Goal: Task Accomplishment & Management: Complete application form

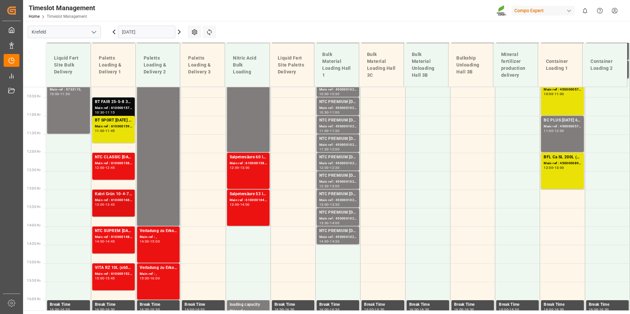
scroll to position [389, 0]
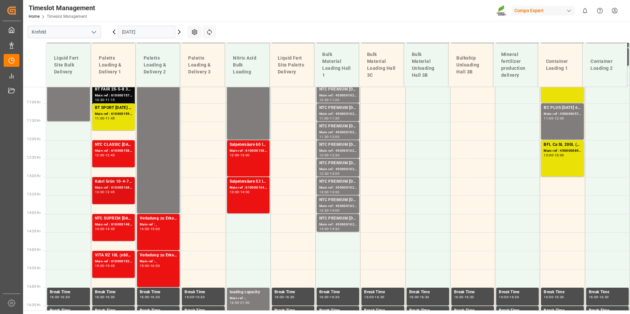
click at [118, 196] on div "Kabri Grün 10-4-7 20 L (x48) DE,EN,FR,NLRFU KR IBDU 15-5-8 20kg (x50) FRENF SUB…" at bounding box center [113, 191] width 37 height 24
click at [115, 191] on div "13:45" at bounding box center [110, 192] width 10 height 3
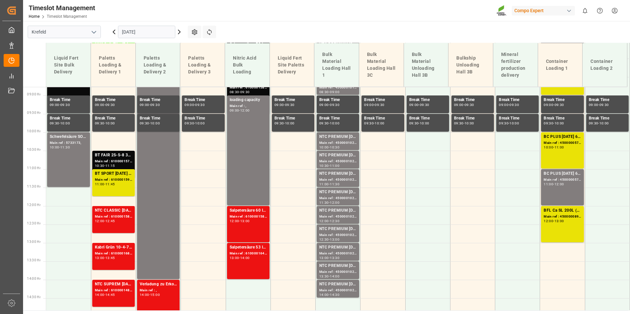
scroll to position [356, 0]
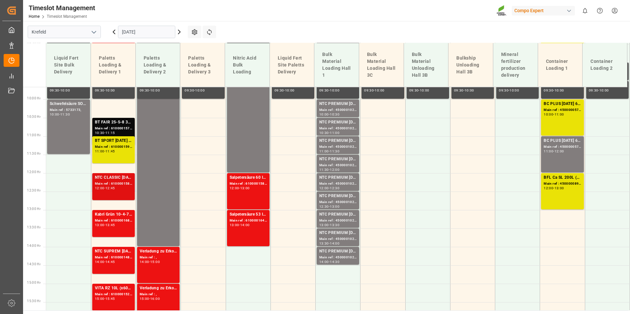
click at [115, 182] on div "Main ref : 6100001585, 2000001263" at bounding box center [113, 184] width 37 height 6
click at [116, 178] on div "NTC CLASSIC 12-8-16 25kg (x40) DE,EN,PLTPL N 12-4-6 25kg (x40) D,A,CHEST TE-MAX…" at bounding box center [113, 178] width 37 height 7
click at [118, 224] on div "13:00 - 13:45" at bounding box center [113, 226] width 37 height 4
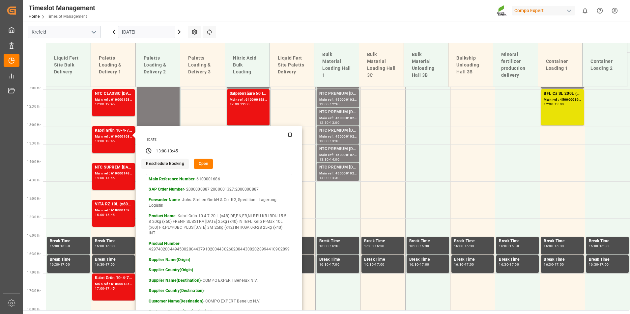
scroll to position [455, 0]
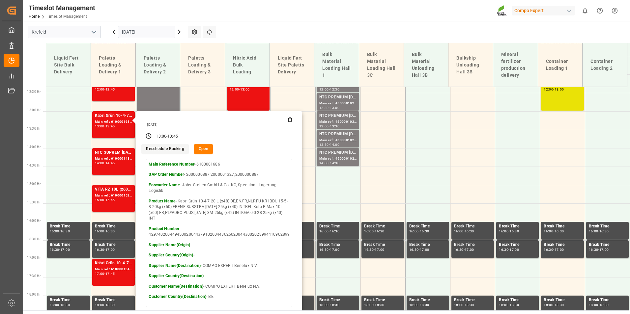
click at [246, 16] on div "Timeslot Management Home Timeslot Management Compo Expert 0 Notifications Only …" at bounding box center [323, 10] width 611 height 21
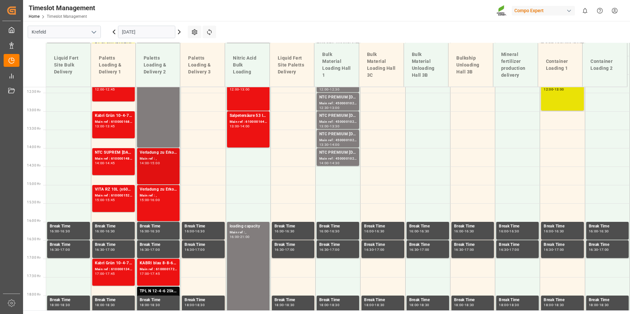
click at [156, 162] on div "15:00" at bounding box center [155, 163] width 10 height 3
click at [129, 194] on div "Main ref : 6100001525, 2000000682" at bounding box center [113, 196] width 37 height 6
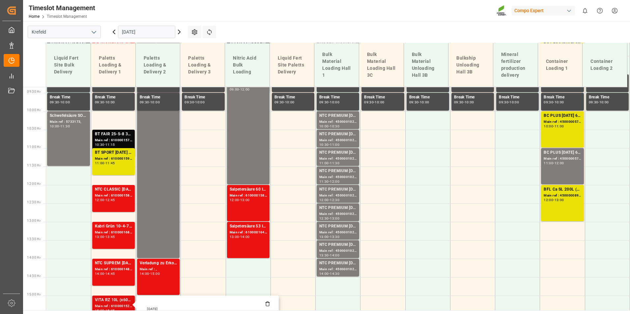
scroll to position [323, 0]
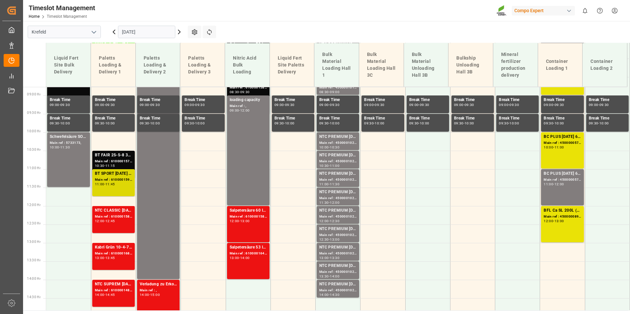
click at [124, 182] on div "Main ref : 6100001597, 2000000945" at bounding box center [113, 180] width 37 height 6
click at [122, 159] on div "Main ref : 6100001571, 2000001241" at bounding box center [113, 162] width 37 height 6
click at [120, 181] on div "Main ref : 6100001597, 2000000945" at bounding box center [113, 180] width 37 height 6
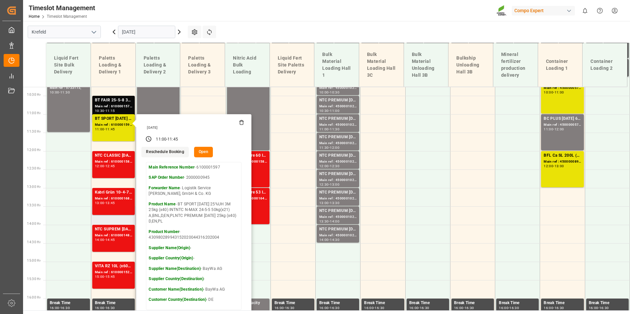
scroll to position [422, 0]
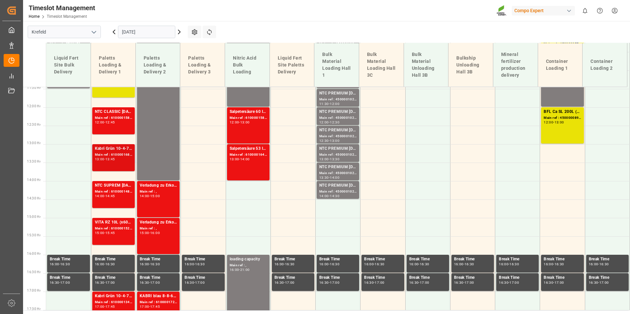
click at [115, 162] on div "Kabri Grün 10-4-7 20 L (x48) DE,EN,FR,NLRFU KR IBDU 15-5-8 20kg (x50) FRENF SUB…" at bounding box center [113, 158] width 37 height 24
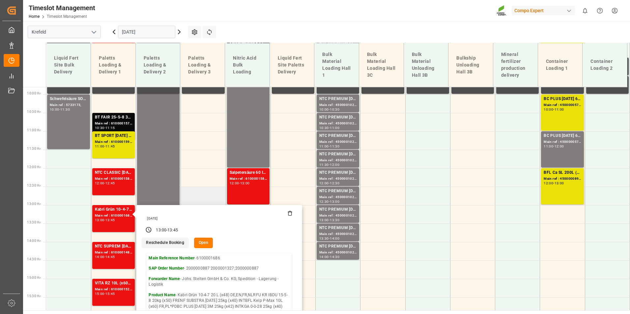
scroll to position [323, 0]
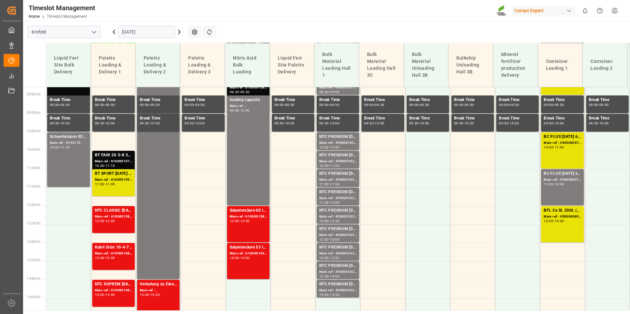
click at [115, 159] on div "Main ref : 6100001571, 2000001241" at bounding box center [113, 162] width 37 height 6
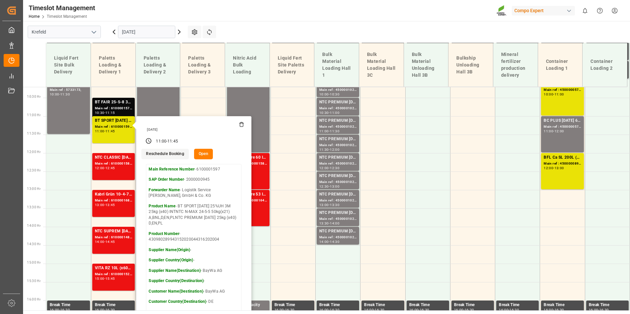
scroll to position [389, 0]
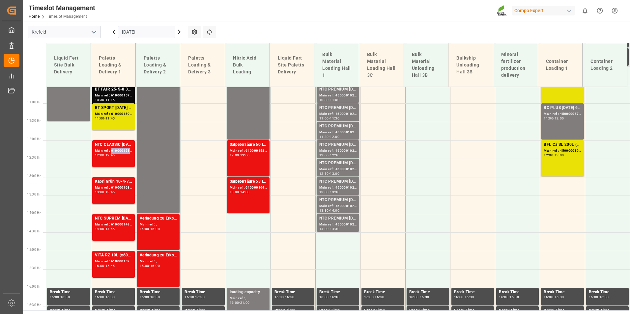
click at [118, 152] on div "Main ref : 6100001585, 2000001263" at bounding box center [113, 151] width 37 height 6
click at [122, 187] on div "Main ref : 6100001686, 2000000887 2000001327;2000000887" at bounding box center [113, 188] width 37 height 6
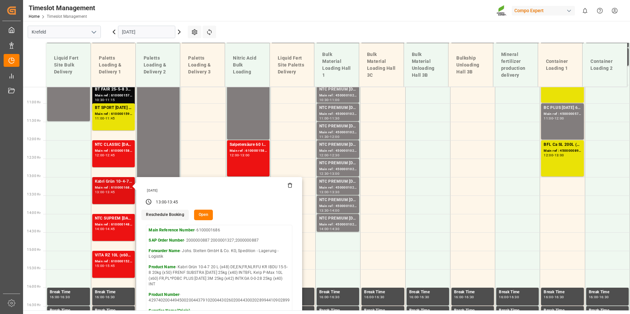
scroll to position [488, 0]
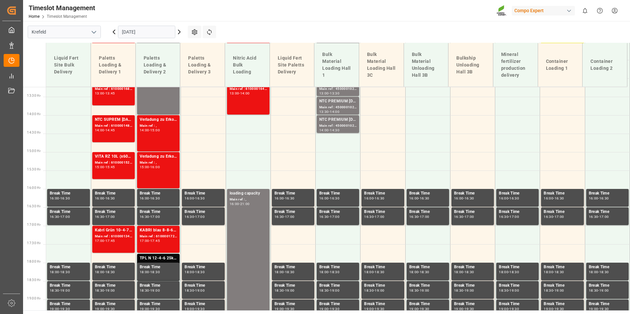
click at [118, 159] on div "VITA RZ 10L (x60) BE,DE,FR,EN,NL,ITBFL AKTIV 3,[DATE] SL 6x2,5L (x48) ITBFL K S…" at bounding box center [113, 156] width 37 height 7
click at [120, 232] on div "Kabri Grün 10-4-7 20 L (x48) DE,EN,FR,NLKABRI Grün 10-4-7 200L (x4) DE,ENBFL 10…" at bounding box center [113, 230] width 37 height 7
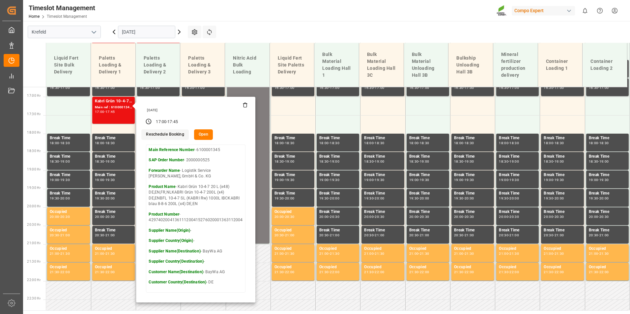
scroll to position [620, 0]
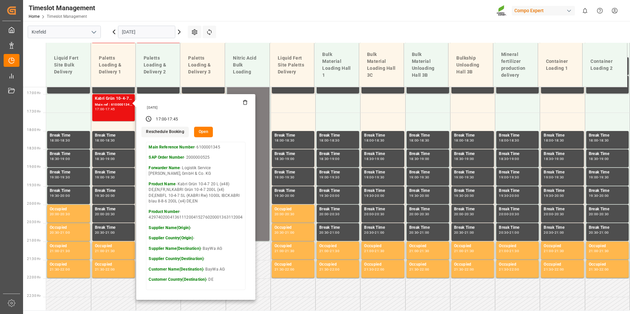
click at [253, 27] on main "Krefeld 05.09.2025 Settings Refresh Time Slots Liquid Fert Site Bulk Delivery P…" at bounding box center [325, 166] width 605 height 290
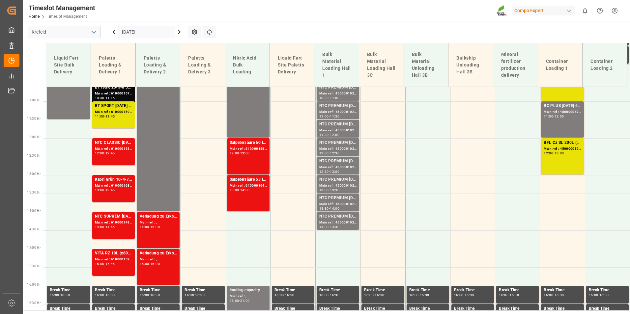
scroll to position [455, 0]
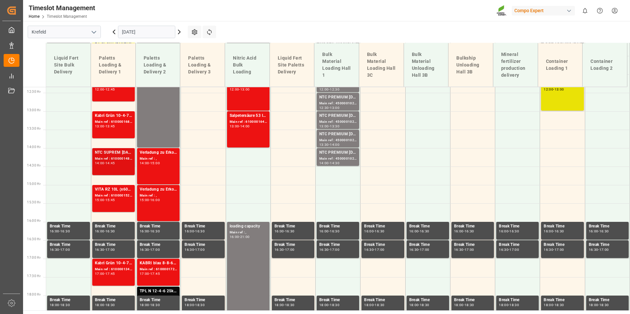
click at [110, 164] on div "14:45" at bounding box center [110, 163] width 10 height 3
click at [111, 192] on div "VITA RZ 10L (x60) BE,DE,FR,EN,NL,ITBFL AKTIV 3,[DATE] SL 6x2,5L (x48) ITBFL K S…" at bounding box center [113, 189] width 37 height 7
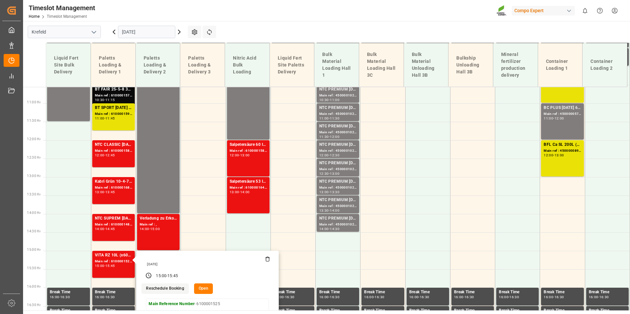
scroll to position [258, 0]
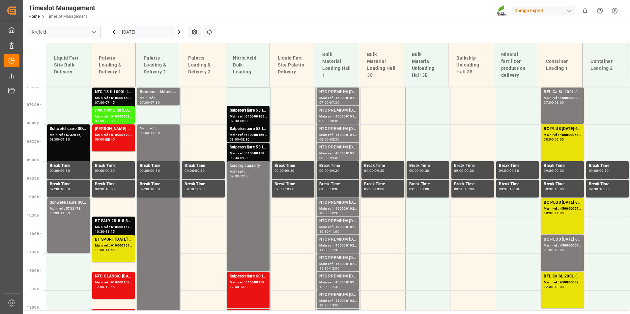
click at [111, 138] on div "08:45" at bounding box center [110, 139] width 10 height 3
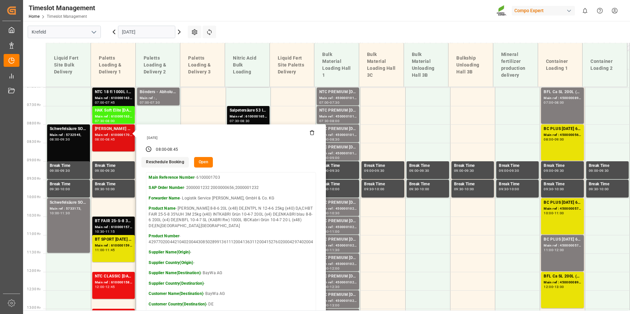
scroll to position [323, 0]
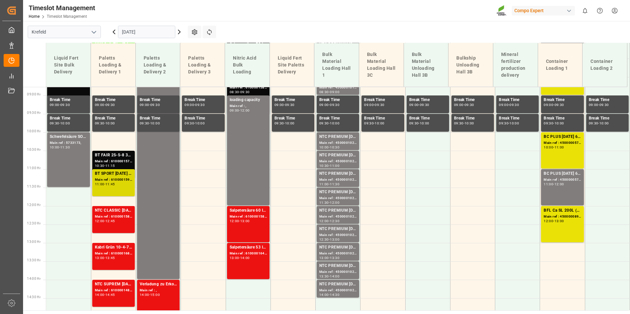
click at [123, 183] on div "11:00 - 11:45" at bounding box center [113, 185] width 37 height 4
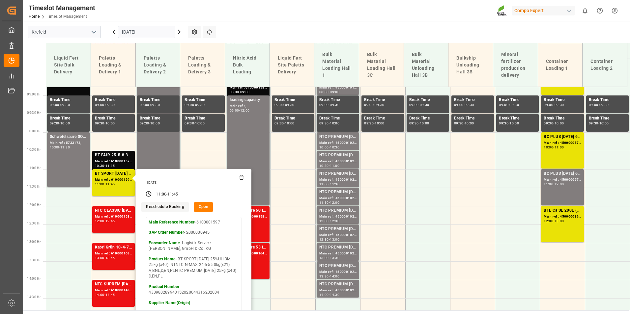
scroll to position [356, 0]
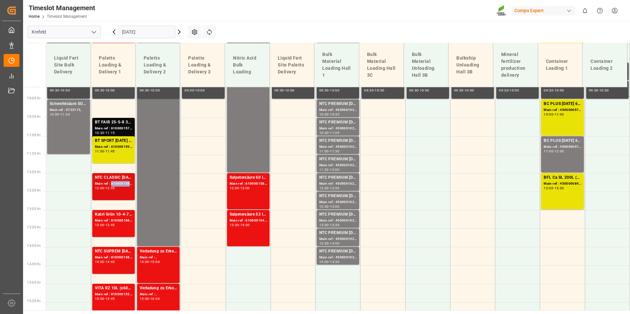
click at [122, 181] on div "Main ref : 6100001585, 2000001263" at bounding box center [113, 184] width 37 height 6
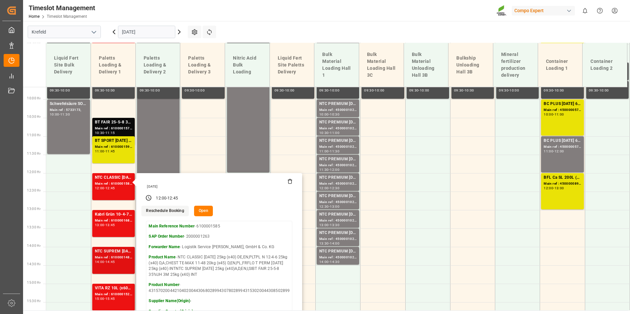
scroll to position [422, 0]
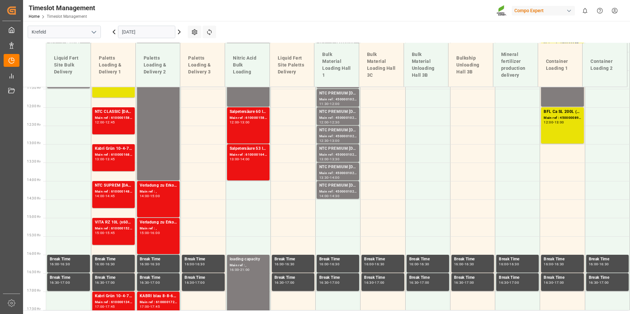
click at [111, 157] on div "Main ref : 6100001686, 2000000887 2000001327;2000000887" at bounding box center [113, 155] width 37 height 6
click at [120, 187] on div "NTC SUPREM [DATE] 25kg (x40)A,D,EN,I,SIVITA Si 10L (x60) DE,AT,FR *PDBFL FET SL…" at bounding box center [113, 185] width 37 height 7
click at [116, 225] on div "VITA RZ 10L (x60) BE,DE,FR,EN,NL,ITBFL AKTIV 3,[DATE] SL 6x2,5L (x48) ITBFL K S…" at bounding box center [113, 222] width 37 height 7
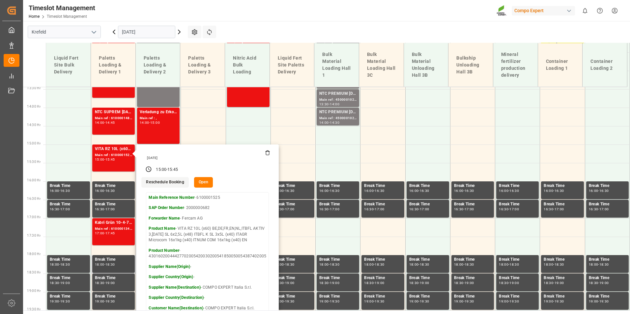
scroll to position [554, 0]
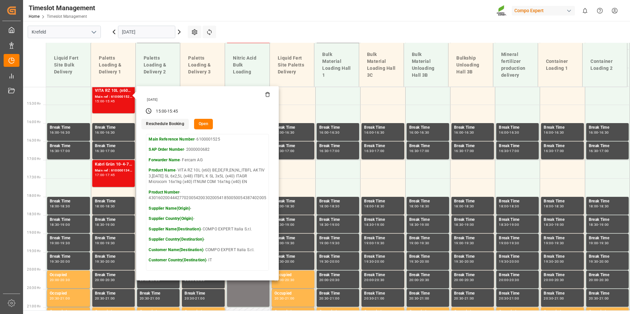
click at [309, 31] on main "Krefeld 05.09.2025 Settings Refresh Time Slots Liquid Fert Site Bulk Delivery P…" at bounding box center [325, 166] width 605 height 290
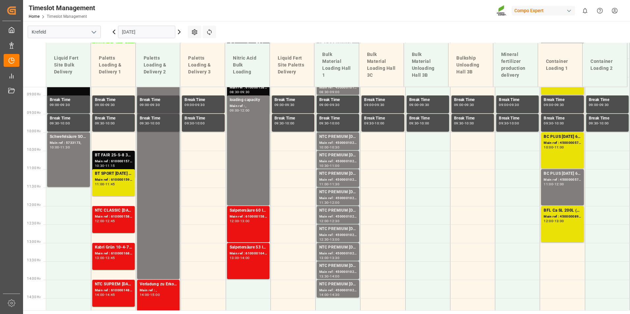
scroll to position [389, 0]
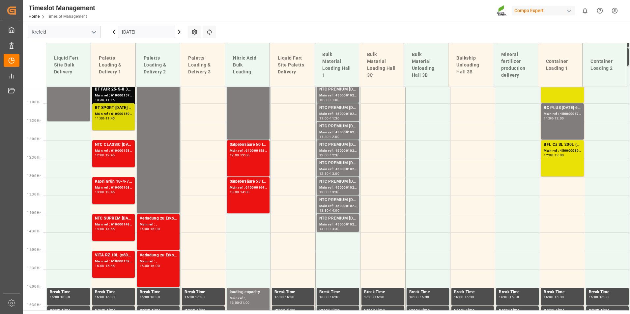
click at [121, 118] on div "11:00 - 11:45" at bounding box center [113, 119] width 37 height 4
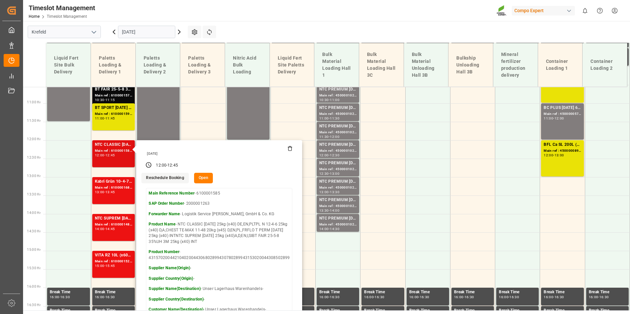
scroll to position [422, 0]
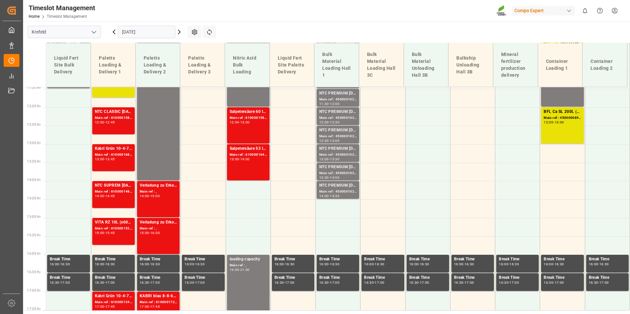
click at [108, 153] on div "Main ref : 6100001686, 2000000887 2000001327;2000000887" at bounding box center [113, 155] width 37 height 6
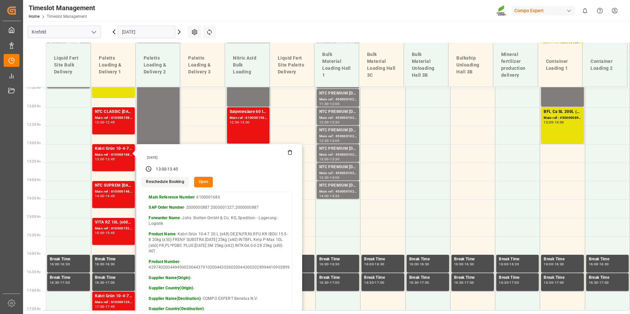
drag, startPoint x: 289, startPoint y: 19, endPoint x: 274, endPoint y: 78, distance: 60.3
click at [289, 20] on div "Timeslot Management Home Timeslot Management Compo Expert 0 Notifications Only …" at bounding box center [323, 10] width 611 height 21
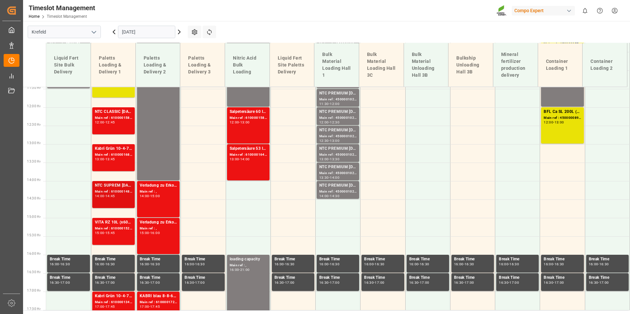
click at [118, 200] on div "NTC SUPREM 21-5-10 25kg (x40)A,D,EN,I,SIVITA Si 10L (x60) DE,AT,FR *PDBFL FET S…" at bounding box center [113, 194] width 37 height 24
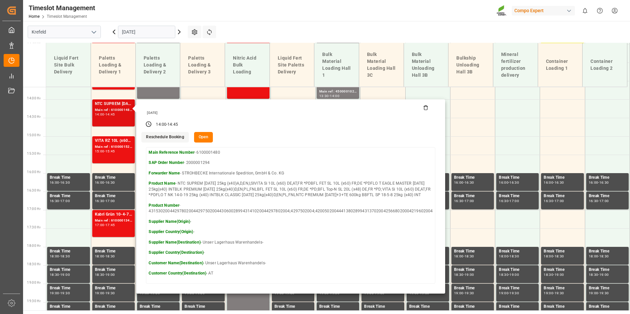
scroll to position [521, 0]
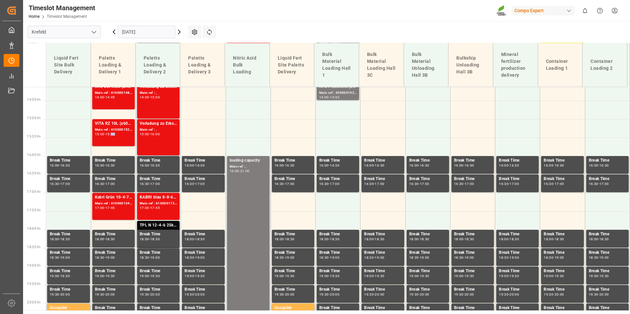
click at [114, 135] on div "15:45" at bounding box center [110, 134] width 10 height 3
click at [121, 201] on div "Main ref : 6100001345, 2000000525" at bounding box center [113, 204] width 37 height 6
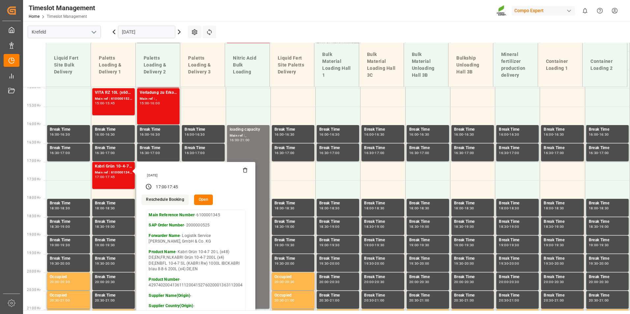
scroll to position [455, 0]
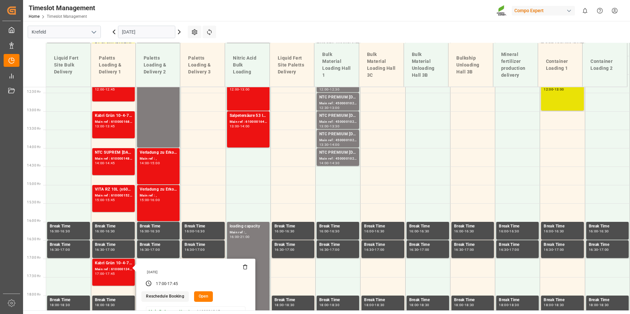
click at [246, 25] on main "Krefeld 05.09.2025 Settings Refresh Time Slots Liquid Fert Site Bulk Delivery P…" at bounding box center [325, 166] width 605 height 290
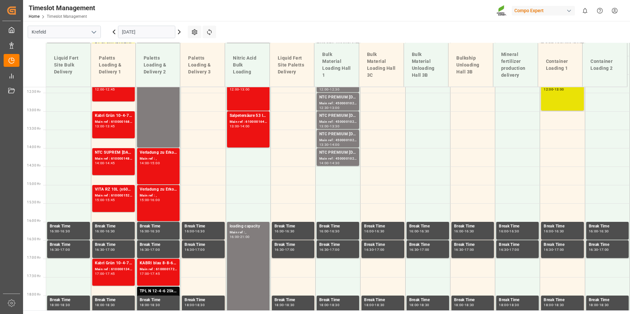
click at [144, 28] on input "[DATE]" at bounding box center [146, 32] width 57 height 13
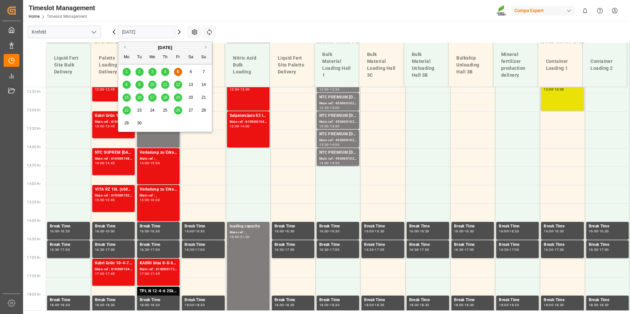
click at [176, 111] on span "26" at bounding box center [178, 110] width 4 height 5
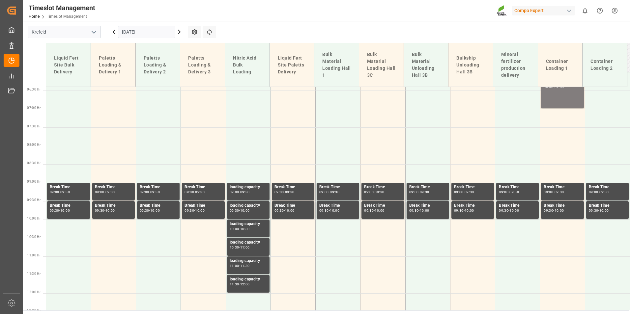
scroll to position [165, 0]
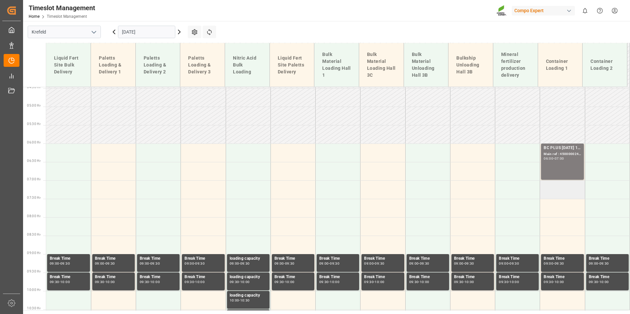
click at [559, 186] on td at bounding box center [562, 189] width 45 height 18
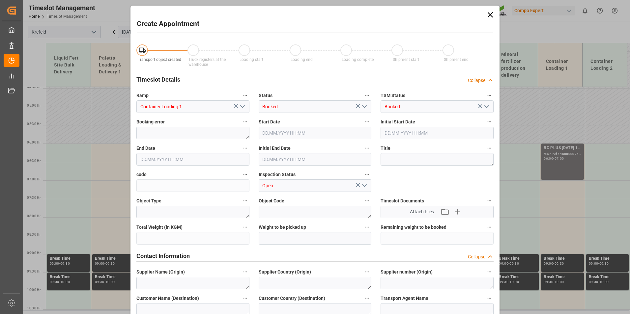
type input "26.09.2025 07:00"
type input "26.09.2025 07:30"
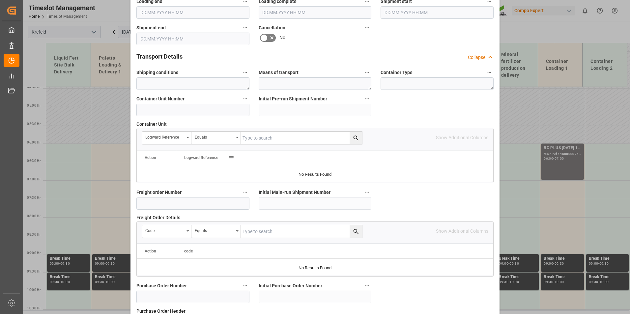
scroll to position [430, 0]
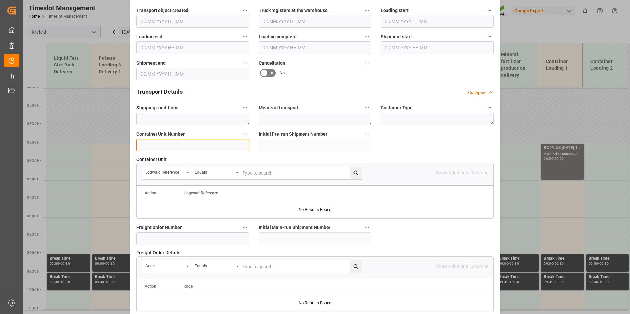
click at [174, 146] on input at bounding box center [192, 145] width 113 height 13
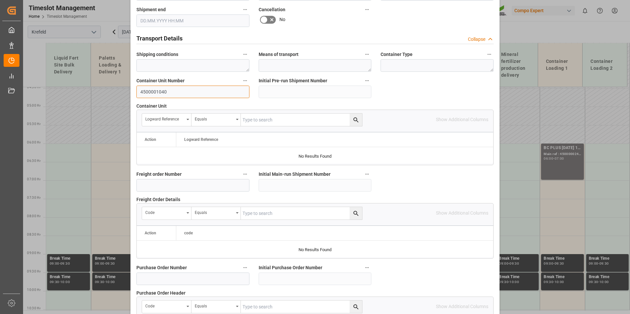
scroll to position [600, 0]
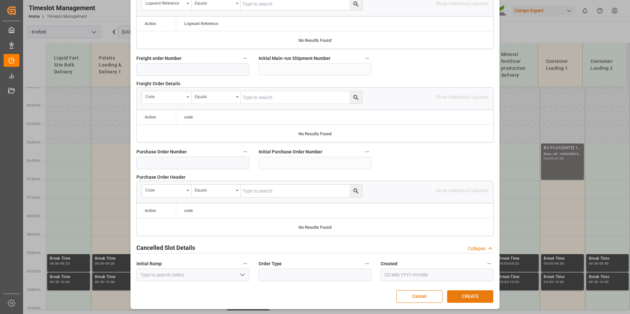
type input "4500001040"
click at [468, 295] on button "CREATE" at bounding box center [470, 297] width 46 height 13
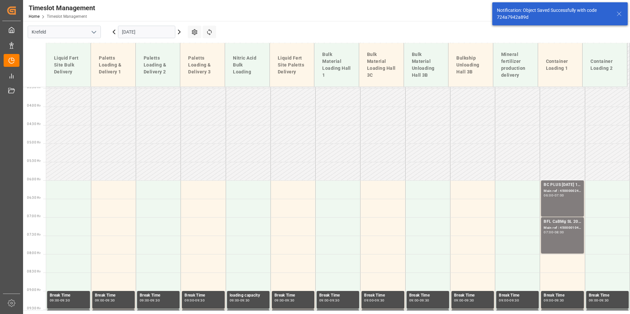
scroll to position [238, 0]
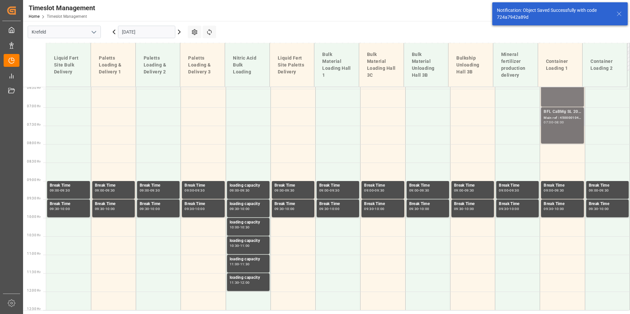
click at [560, 119] on div "Main ref : 4500001040, 2000001057" at bounding box center [561, 118] width 37 height 6
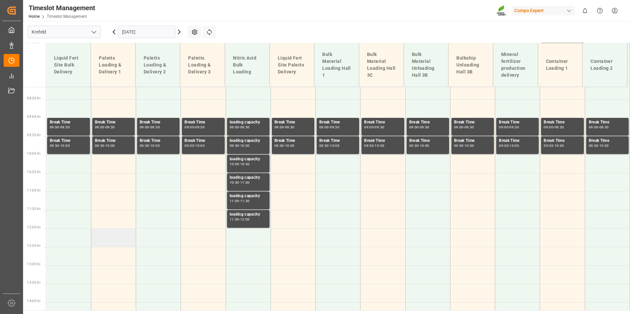
scroll to position [304, 0]
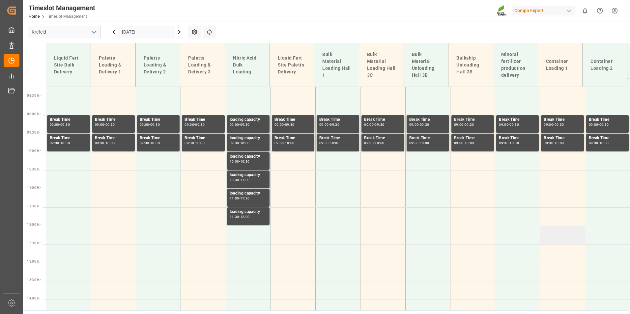
click at [557, 236] on td at bounding box center [562, 235] width 45 height 18
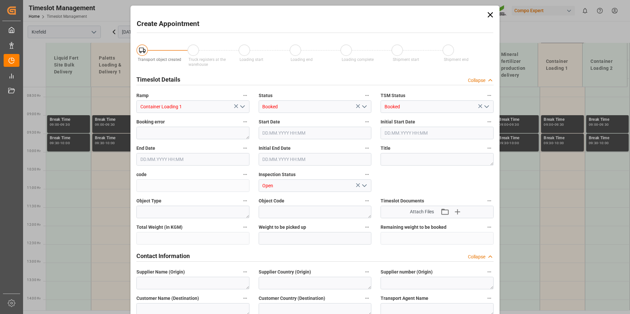
type input "26.09.2025 12:00"
type input "26.09.2025 12:30"
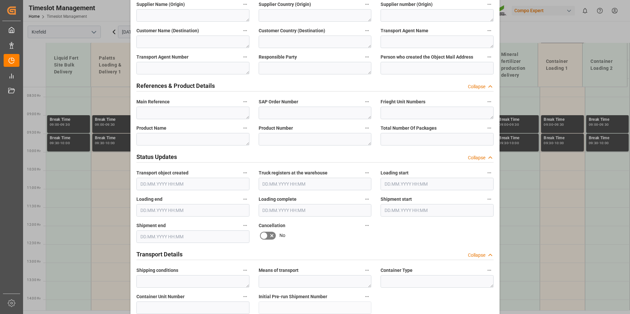
scroll to position [329, 0]
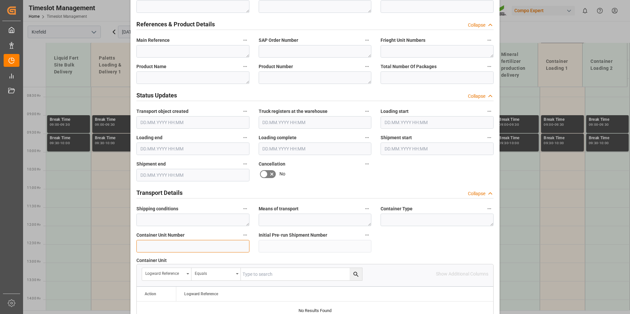
click at [159, 240] on input at bounding box center [192, 246] width 113 height 13
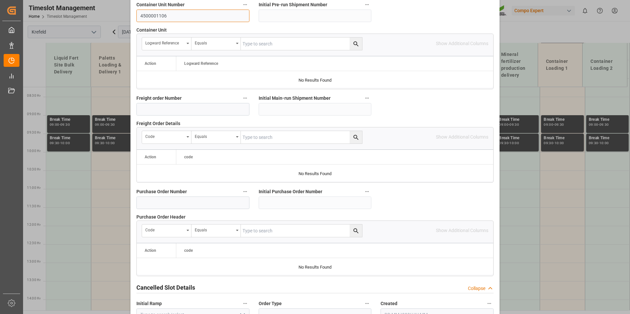
scroll to position [600, 0]
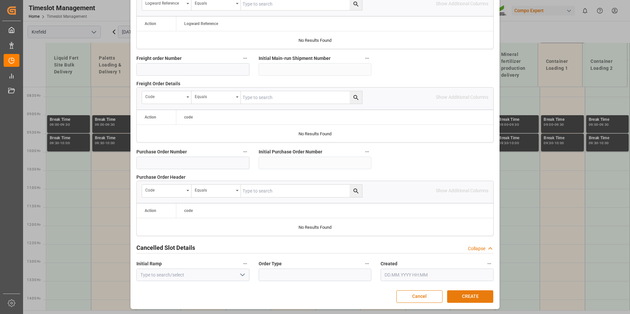
type input "4500001106"
click at [486, 294] on button "CREATE" at bounding box center [470, 297] width 46 height 13
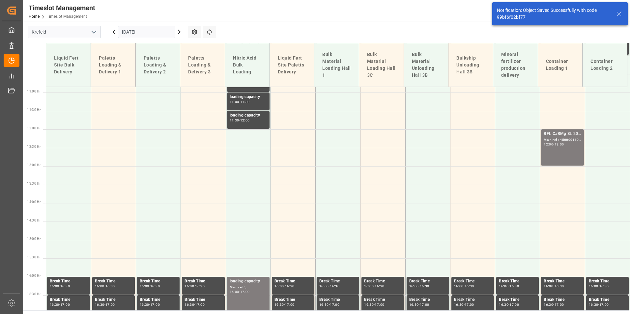
scroll to position [422, 0]
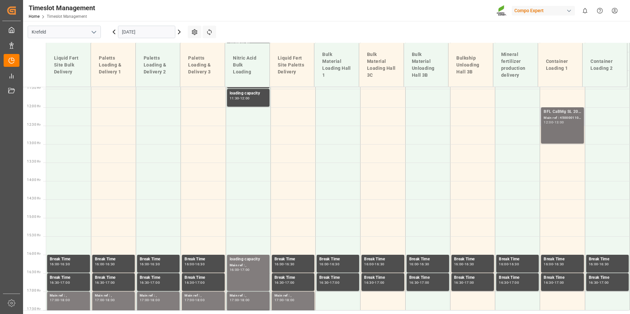
click at [552, 114] on div "BFL CaBMg SL 20L (x48) EN,IN MTO" at bounding box center [561, 112] width 37 height 7
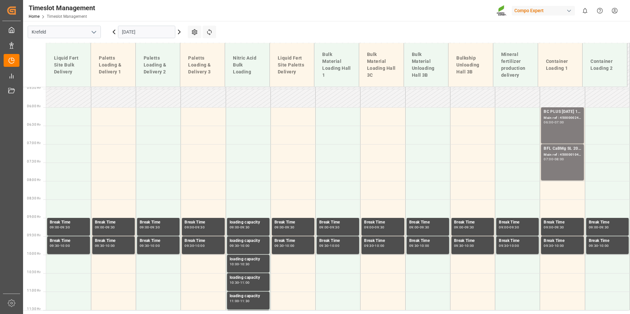
scroll to position [192, 0]
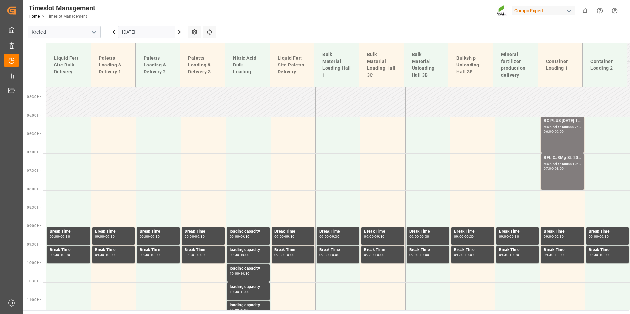
click at [144, 30] on input "26.09.2025" at bounding box center [146, 32] width 57 height 13
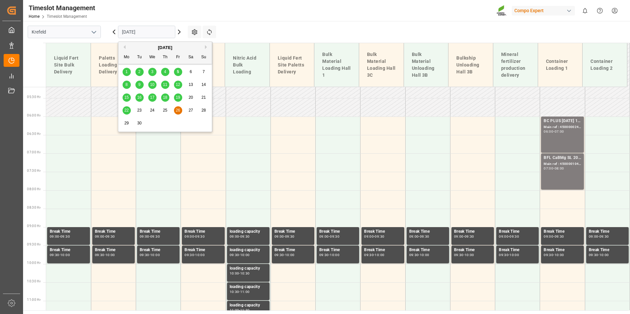
click at [126, 85] on span "8" at bounding box center [126, 84] width 2 height 5
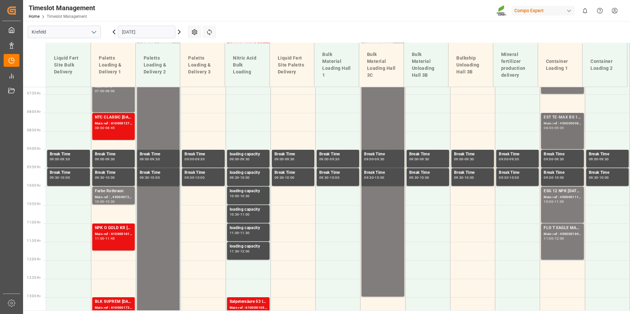
scroll to position [265, 0]
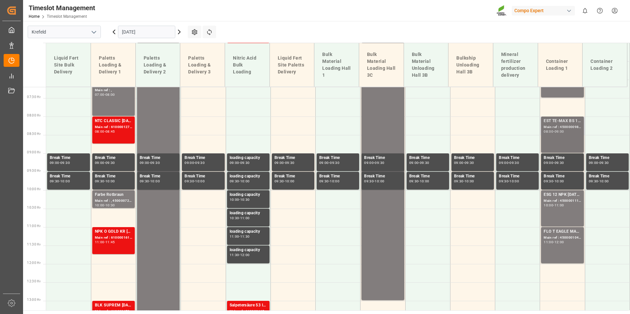
click at [566, 130] on div "Main ref : 4500000982, 2000001027" at bounding box center [561, 128] width 37 height 6
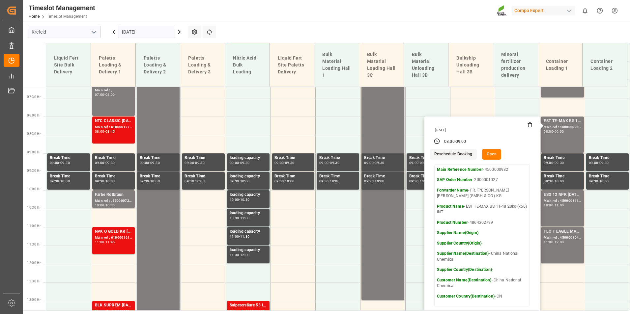
click at [133, 32] on input "[DATE]" at bounding box center [146, 32] width 57 height 13
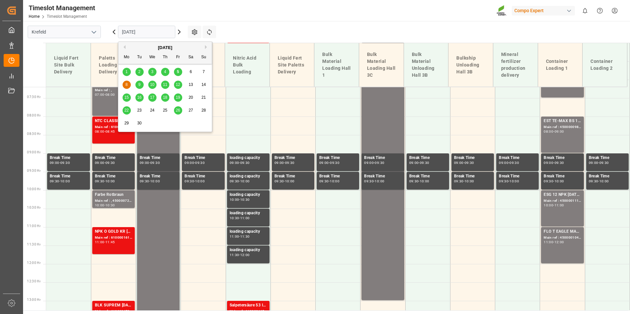
click at [179, 72] on div "5" at bounding box center [178, 72] width 8 height 8
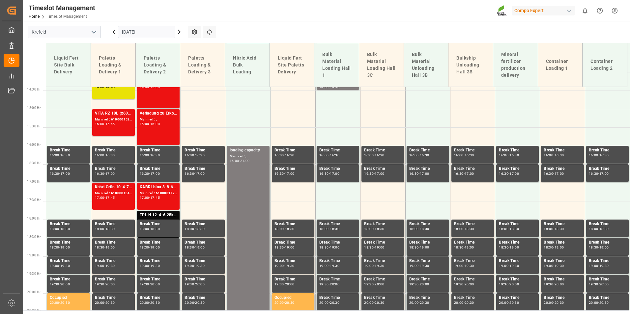
scroll to position [533, 0]
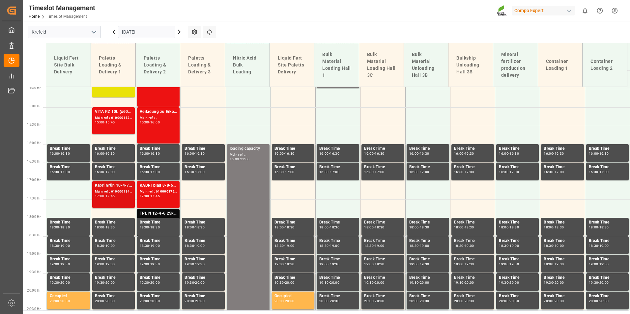
click at [123, 190] on div "Main ref : 6100001345, 2000000525" at bounding box center [113, 192] width 37 height 6
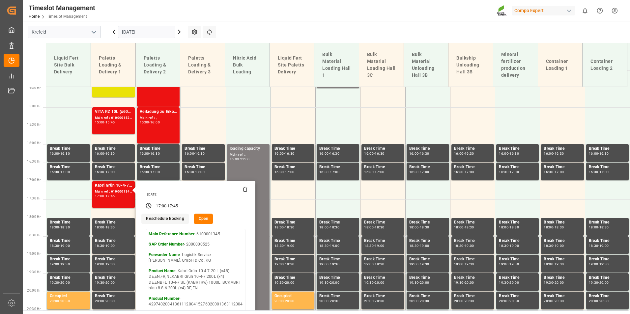
click at [115, 34] on icon at bounding box center [114, 32] width 2 height 4
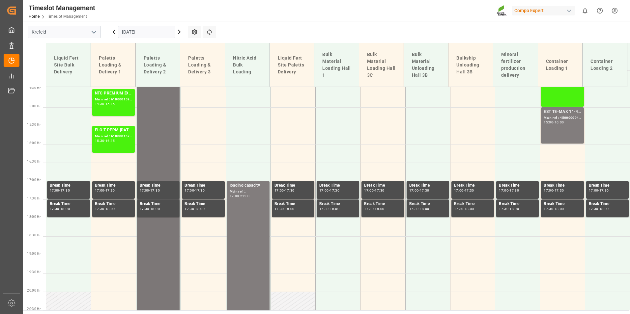
scroll to position [401, 0]
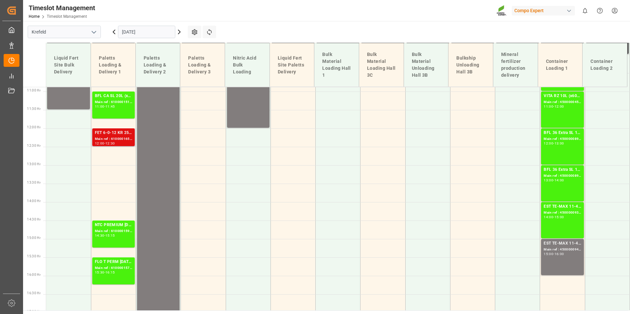
click at [125, 138] on div "Main ref : 6100001652, 2000001089" at bounding box center [113, 139] width 37 height 6
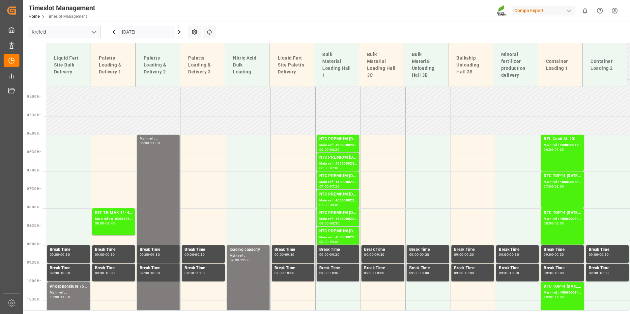
scroll to position [171, 0]
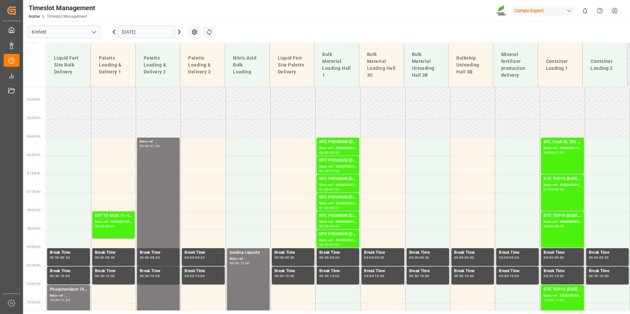
click at [180, 31] on icon at bounding box center [179, 32] width 8 height 8
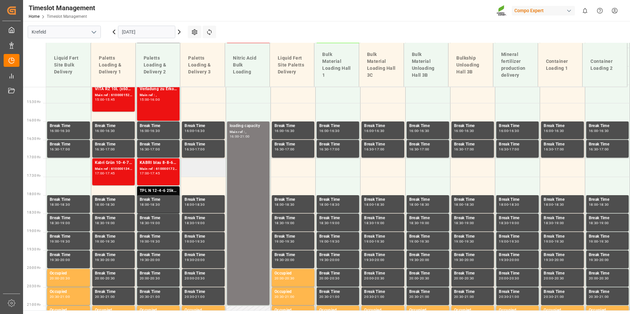
scroll to position [566, 0]
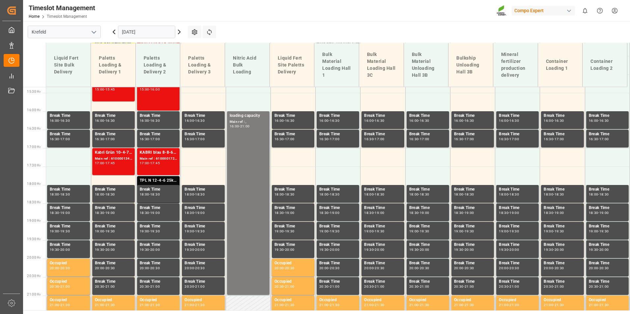
click at [162, 180] on div "TPL N 12-4-6 25kg (x40) D,A,CH;" at bounding box center [158, 181] width 37 height 7
click at [162, 160] on div "Main ref : 6100001721, 2000000656" at bounding box center [158, 159] width 37 height 6
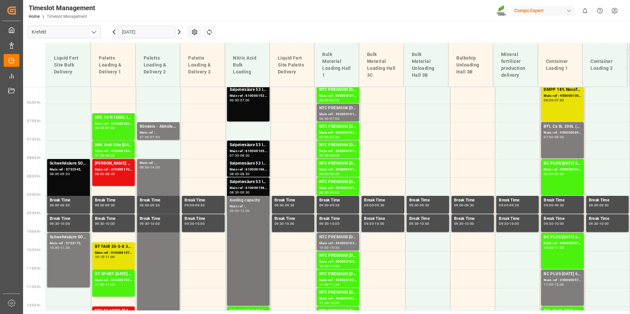
scroll to position [204, 0]
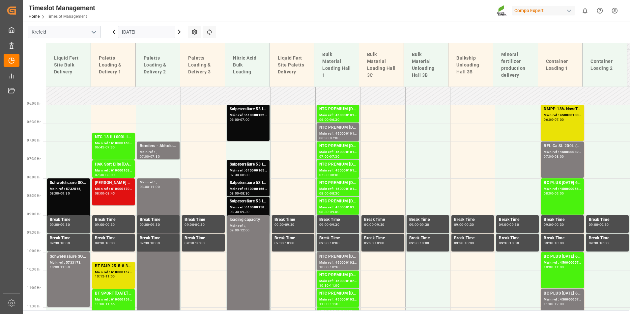
click at [110, 196] on div "Kabri blau 8-8-6 20L (x48) DE,ENTPL N 12-4-6 25kg (x40) D,A,CHBT FAIR 25-5-8 35…" at bounding box center [113, 192] width 37 height 24
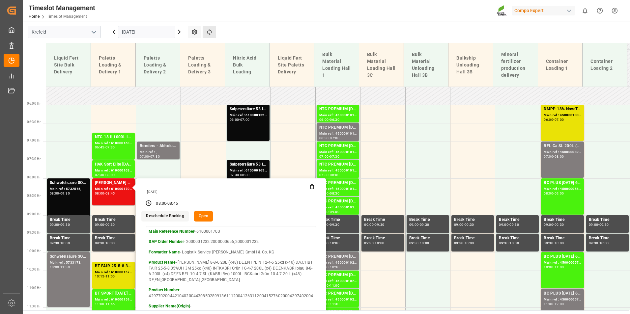
click at [214, 27] on button "Refresh Time Slots" at bounding box center [210, 32] width 14 height 13
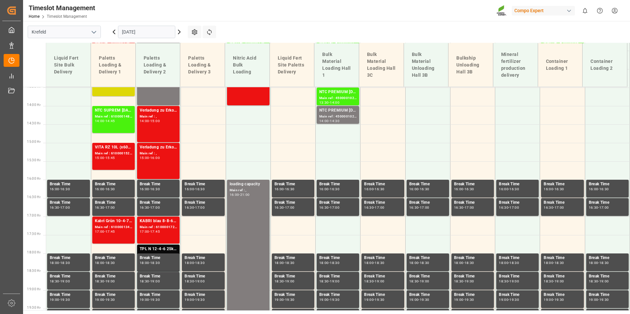
scroll to position [530, 0]
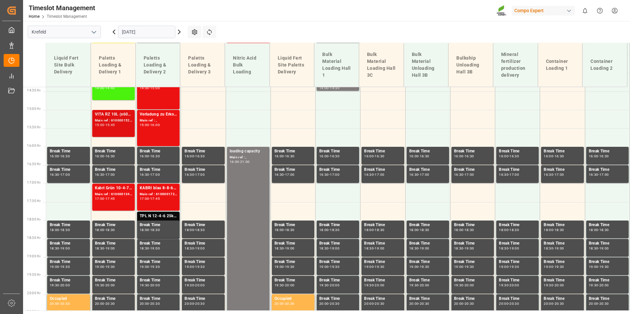
click at [117, 133] on div "VITA RZ 10L (x60) BE,DE,FR,EN,NL,ITBFL AKTIV 3,5-25-18 SL 6x2,5L (x48) ITBFL K …" at bounding box center [113, 123] width 37 height 24
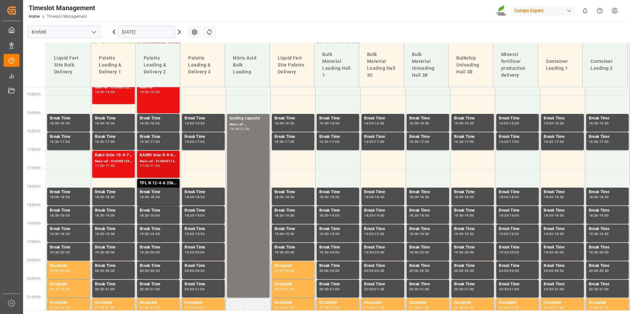
click at [161, 162] on div "Main ref : 6100001721, 2000000656" at bounding box center [158, 162] width 37 height 6
click at [109, 159] on div "Main ref : 6100001345, 2000000525" at bounding box center [113, 162] width 37 height 6
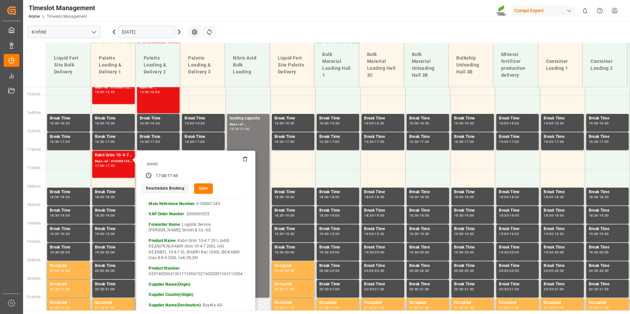
click at [326, 31] on main "Krefeld 05.09.2025 Settings Refresh Time Slots Liquid Fert Site Bulk Delivery P…" at bounding box center [325, 166] width 605 height 290
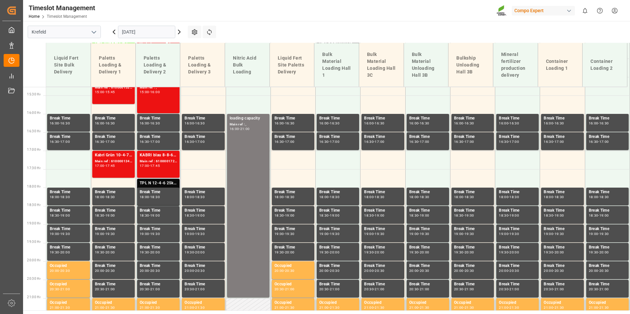
click at [159, 183] on div "TPL N 12-4-6 25kg (x40) D,A,CH;" at bounding box center [158, 183] width 37 height 7
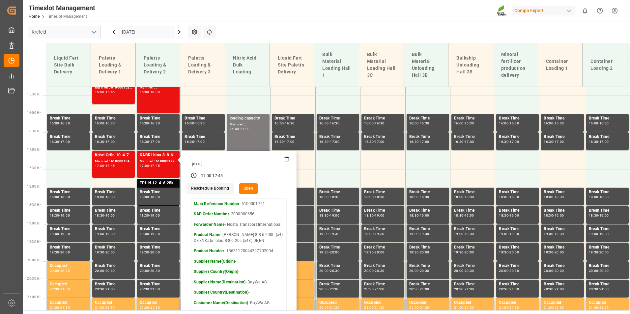
scroll to position [497, 0]
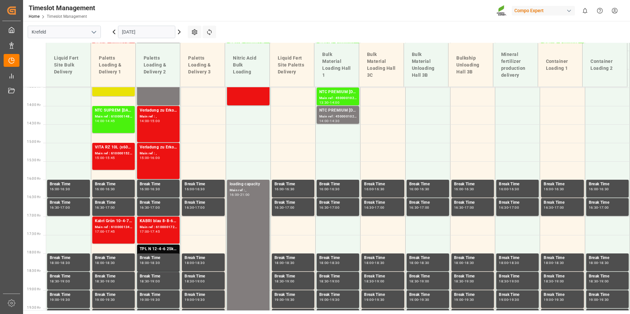
click at [124, 237] on div "Kabri Grün 10-4-7 20 L (x48) DE,EN,FR,NLKABRI Grün 10-4-7 200L (x4) DE,ENBFL 10…" at bounding box center [113, 230] width 37 height 24
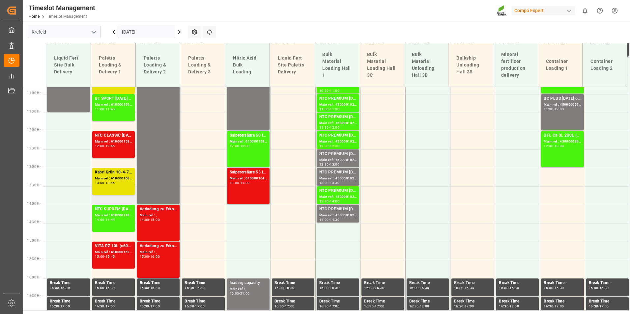
scroll to position [464, 0]
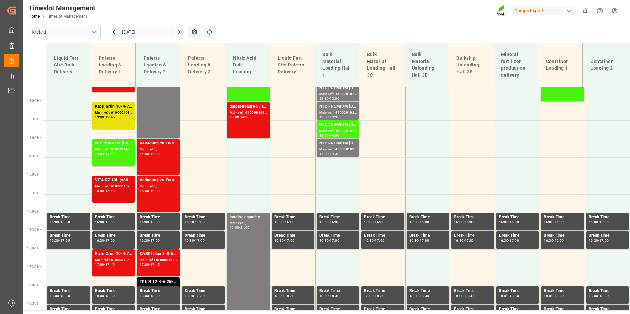
click at [105, 192] on div "-" at bounding box center [104, 190] width 1 height 3
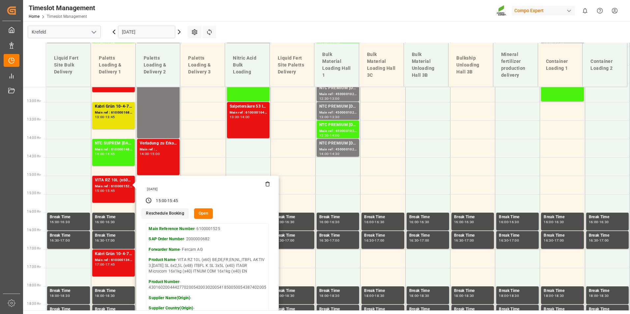
click at [275, 27] on main "Krefeld 05.09.2025 Settings Refresh Time Slots Liquid Fert Site Bulk Delivery P…" at bounding box center [325, 166] width 605 height 290
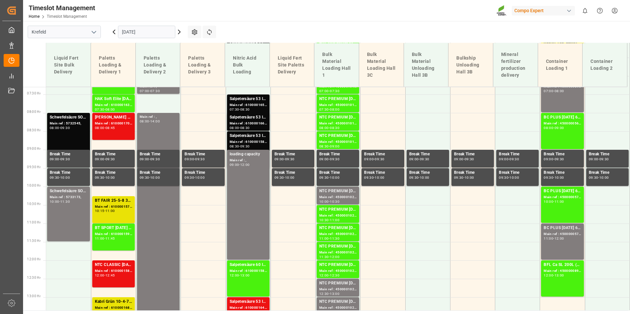
scroll to position [267, 0]
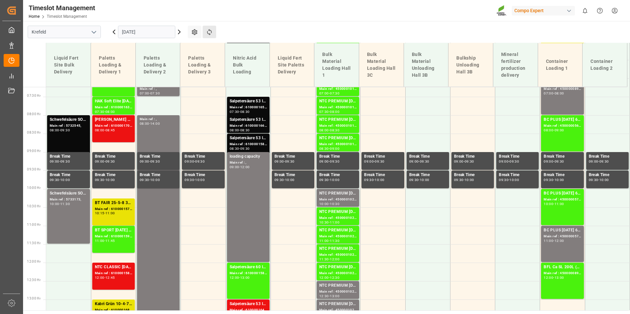
click at [215, 34] on button "Refresh Time Slots" at bounding box center [210, 32] width 14 height 13
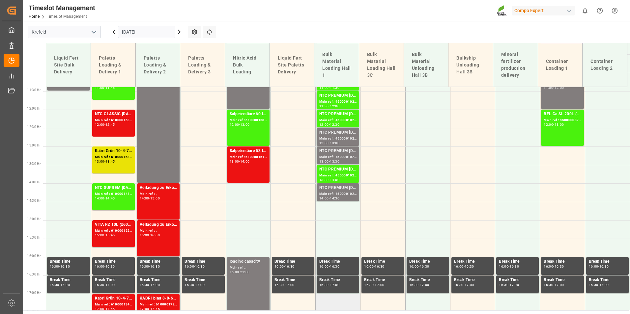
scroll to position [500, 0]
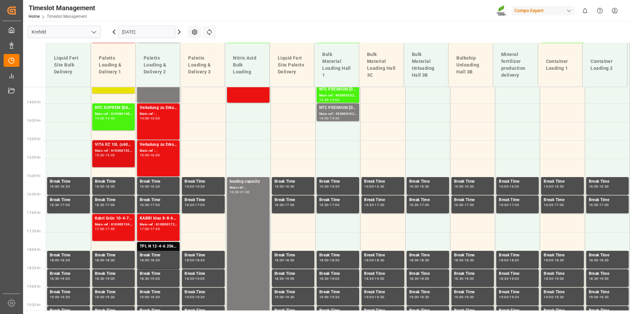
click at [117, 152] on div "Main ref : 6100001525, 2000000682" at bounding box center [113, 151] width 37 height 6
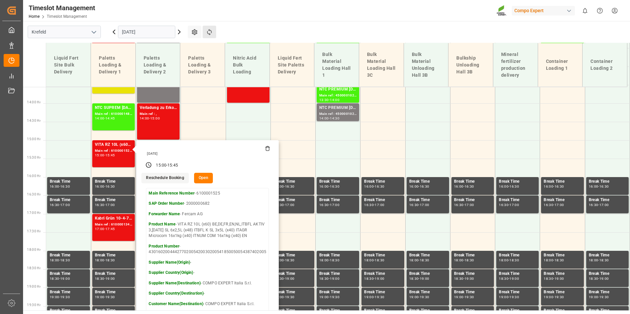
click at [208, 38] on button "Refresh Time Slots" at bounding box center [210, 32] width 14 height 13
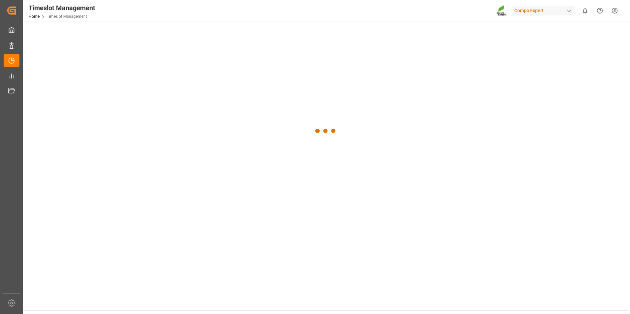
click at [208, 35] on div at bounding box center [325, 131] width 605 height 220
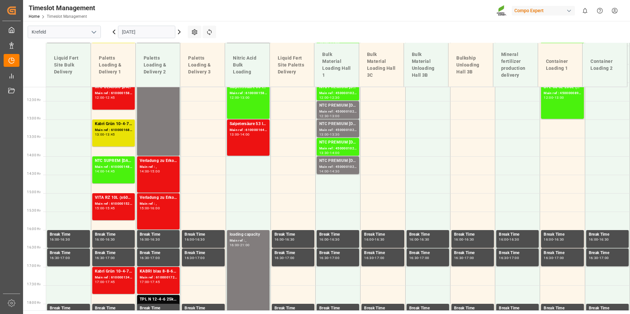
scroll to position [533, 0]
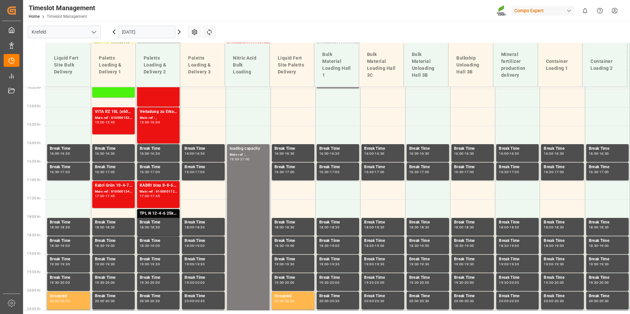
click at [153, 32] on input "[DATE]" at bounding box center [146, 32] width 57 height 13
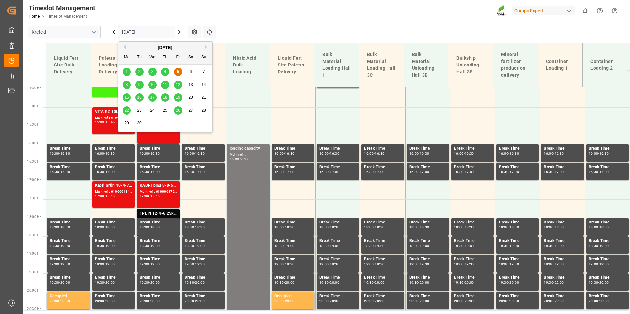
click at [126, 86] on span "8" at bounding box center [126, 84] width 2 height 5
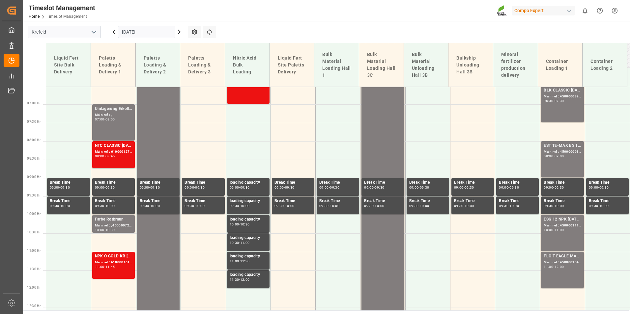
scroll to position [236, 0]
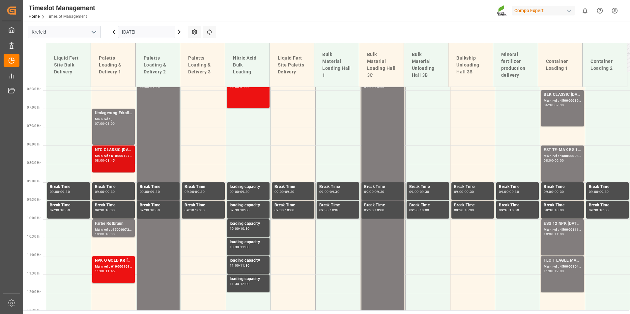
click at [117, 152] on div "NTC CLASSIC [DATE]+3+TE 600kg BB" at bounding box center [113, 150] width 37 height 7
click at [122, 236] on div "10:00 - 10:30" at bounding box center [113, 235] width 37 height 4
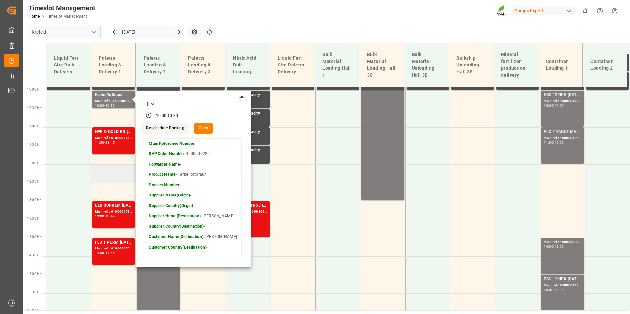
scroll to position [368, 0]
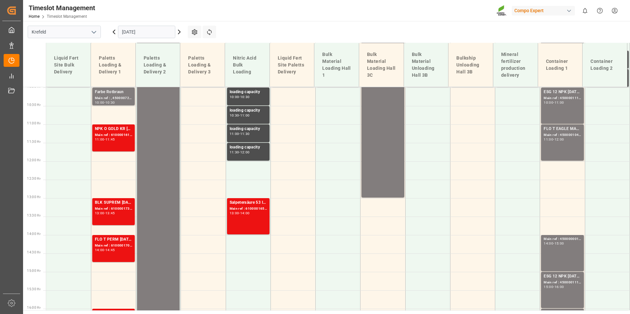
click at [117, 141] on div "11:00 - 11:45" at bounding box center [113, 140] width 37 height 4
click at [114, 211] on div "Main ref : 6100001731, 2000001224" at bounding box center [113, 209] width 37 height 6
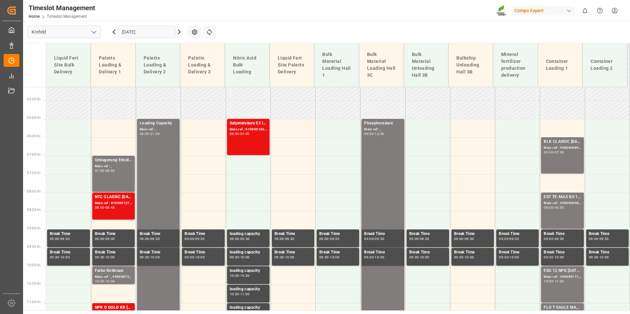
scroll to position [105, 0]
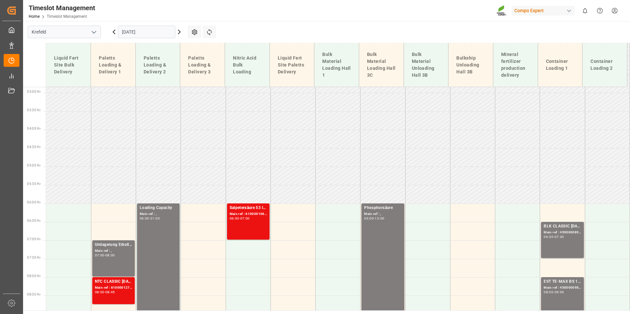
click at [141, 35] on input "[DATE]" at bounding box center [146, 32] width 57 height 13
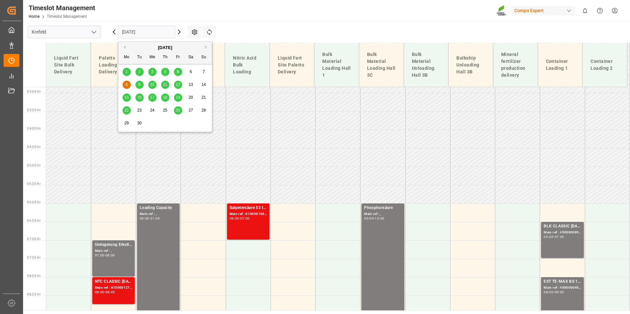
click at [176, 74] on div "5" at bounding box center [178, 72] width 8 height 8
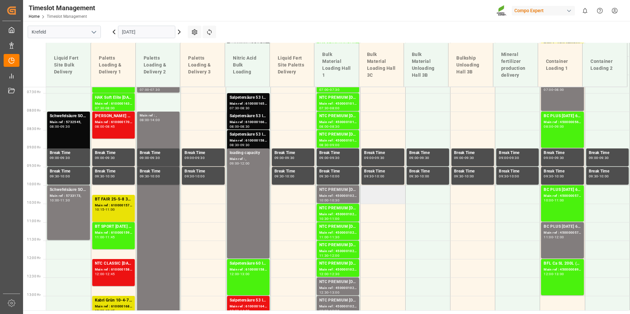
scroll to position [368, 0]
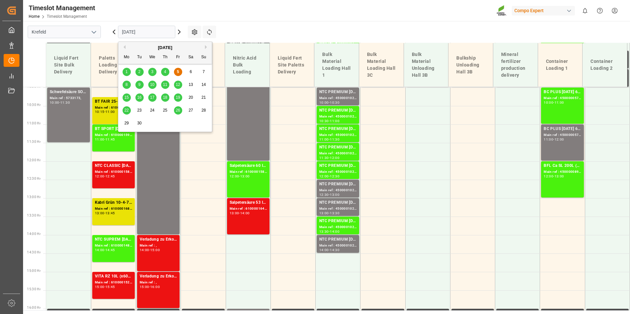
click at [172, 31] on input "[DATE]" at bounding box center [146, 32] width 57 height 13
click at [125, 88] on div "8" at bounding box center [127, 85] width 8 height 8
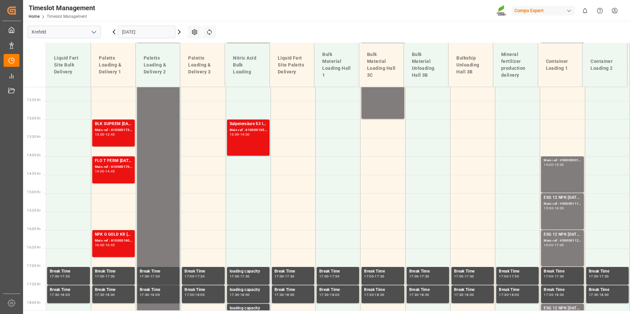
scroll to position [533, 0]
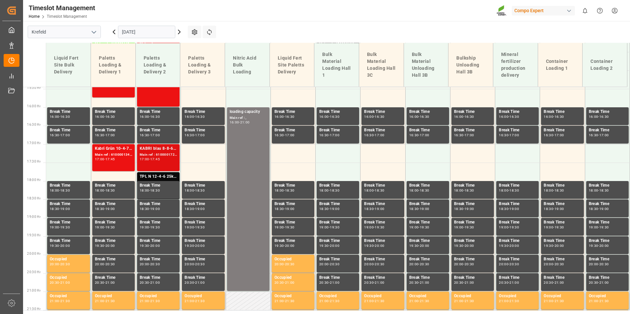
scroll to position [438, 0]
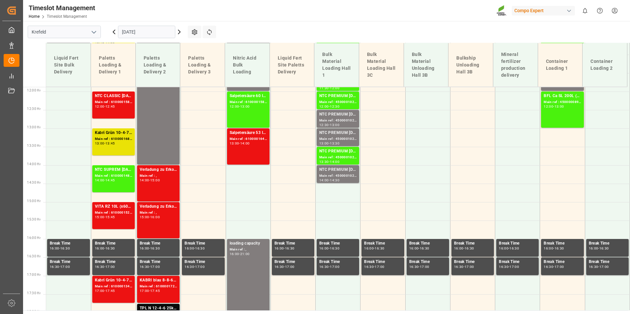
click at [155, 32] on input "[DATE]" at bounding box center [146, 32] width 57 height 13
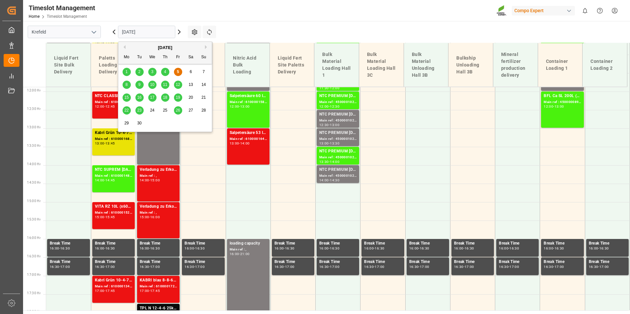
click at [129, 83] on div "8" at bounding box center [127, 85] width 8 height 8
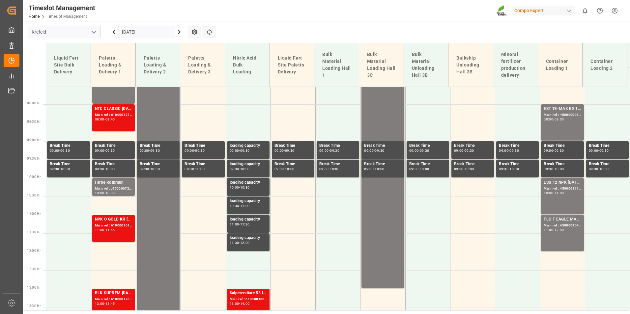
scroll to position [273, 0]
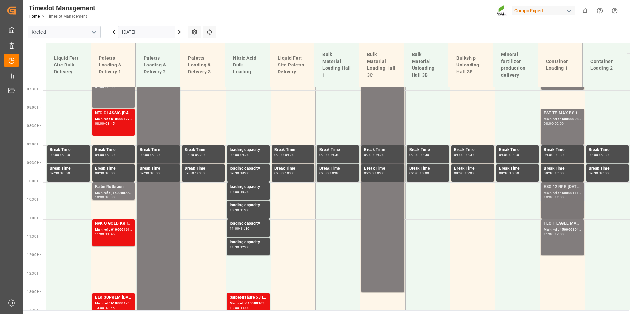
click at [546, 208] on div "ESG 12 NPK [DATE] 1200kg BB Main ref : 4500001113, 2000001086 10:00 - 11:00" at bounding box center [561, 201] width 37 height 34
click at [559, 193] on div "Main ref : 4500001113, 2000001086" at bounding box center [561, 193] width 37 height 6
click at [556, 198] on div "11:00" at bounding box center [559, 197] width 10 height 3
click at [557, 243] on div "FLO T EAGLE MASTER [DATE] 25kg (x42) WW Main ref : 4500001045, 2000001080 11:00…" at bounding box center [561, 238] width 37 height 34
click at [567, 189] on div "ESG 12 NPK [DATE] 1200kg BB" at bounding box center [561, 187] width 37 height 7
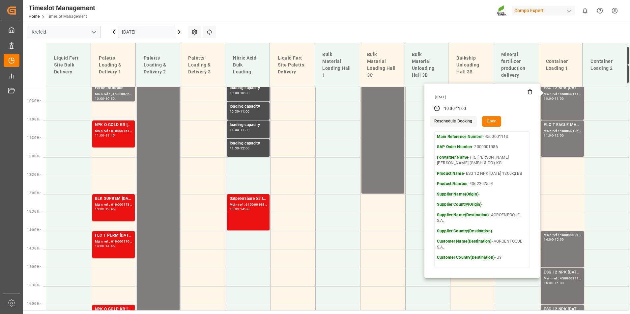
scroll to position [438, 0]
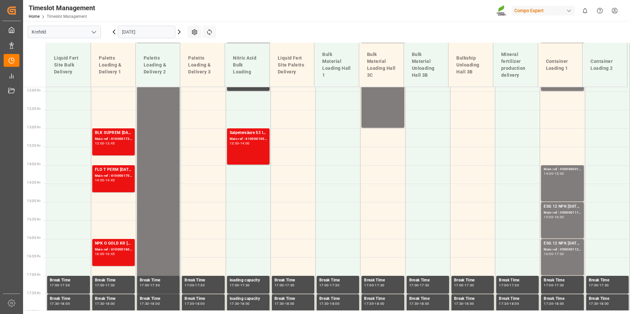
click at [565, 216] on div "15:00 - 16:00" at bounding box center [561, 218] width 37 height 4
click at [567, 263] on div "ESG 12 NPK [DATE] 1200kg BB Main ref : 4500001120, 2000001086 16:00 - 17:00" at bounding box center [561, 257] width 37 height 34
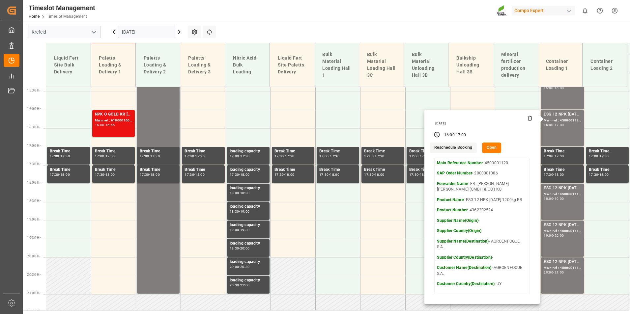
scroll to position [570, 0]
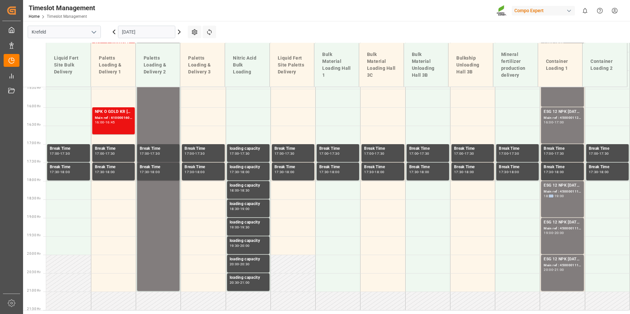
click at [547, 203] on div "ESG 12 NPK [DATE] 1200kg BB Main ref : 4500001119, 2000001086 18:00 - 19:00" at bounding box center [561, 199] width 37 height 34
click at [550, 223] on div "ESG 12 NPK [DATE] 1200kg BB" at bounding box center [561, 222] width 37 height 7
click at [558, 262] on div "ESG 12 NPK [DATE] 1200kg BB" at bounding box center [561, 259] width 37 height 7
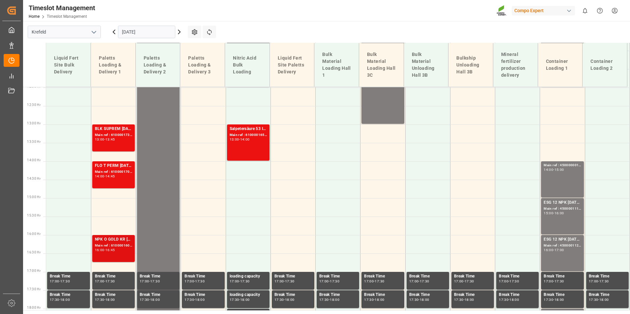
scroll to position [339, 0]
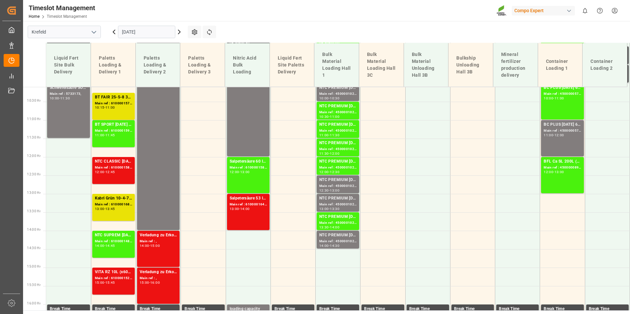
scroll to position [372, 0]
click at [149, 32] on input "[DATE]" at bounding box center [146, 32] width 57 height 13
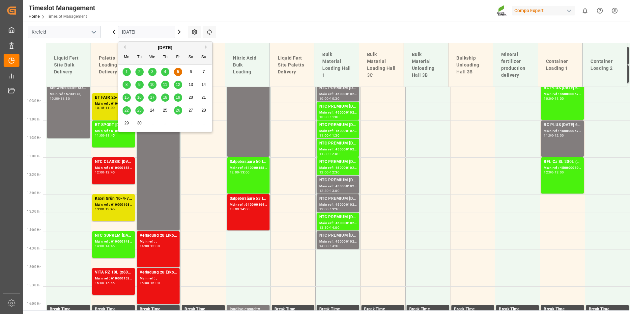
click at [128, 86] on div "8" at bounding box center [127, 85] width 8 height 8
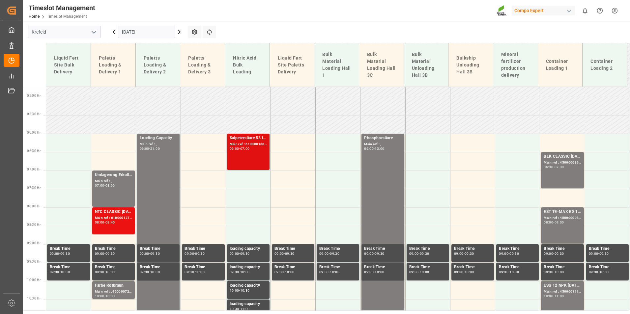
scroll to position [43, 0]
